Goal: Information Seeking & Learning: Find specific fact

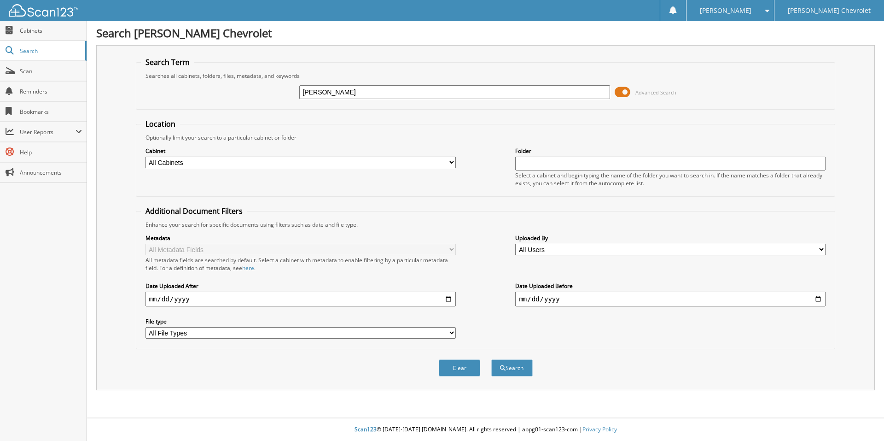
type input "[PERSON_NAME]"
click at [491, 359] on button "Search" at bounding box center [511, 367] width 41 height 17
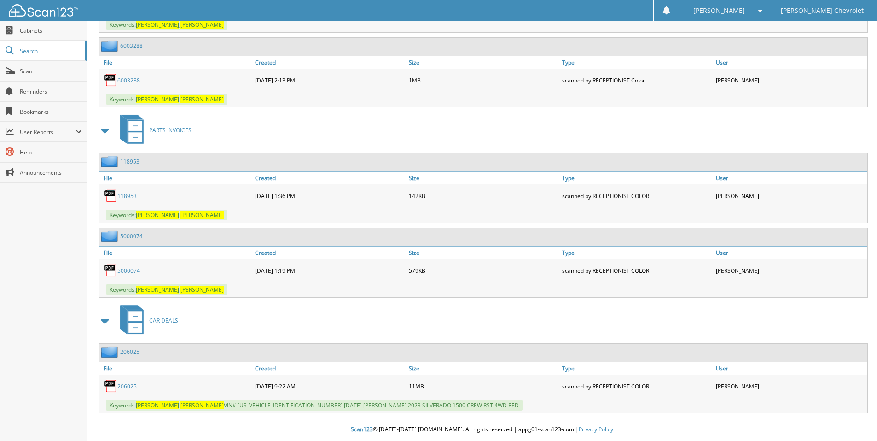
scroll to position [580, 0]
click at [128, 388] on link "206025" at bounding box center [126, 386] width 19 height 8
